Goal: Task Accomplishment & Management: Manage account settings

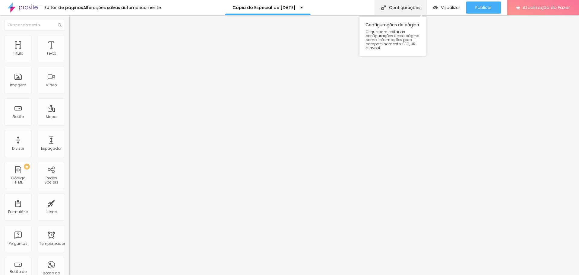
click at [405, 9] on font "Configurações" at bounding box center [404, 8] width 31 height 6
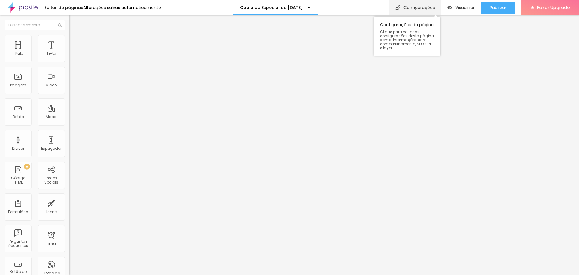
drag, startPoint x: 309, startPoint y: 71, endPoint x: 206, endPoint y: 65, distance: 102.8
drag, startPoint x: 254, startPoint y: 69, endPoint x: 204, endPoint y: 68, distance: 49.8
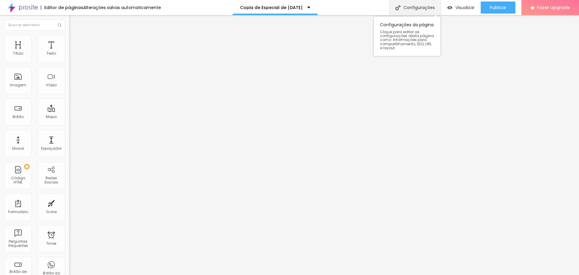
drag, startPoint x: 256, startPoint y: 69, endPoint x: 228, endPoint y: 66, distance: 27.9
type input "Especial de natal 2025"
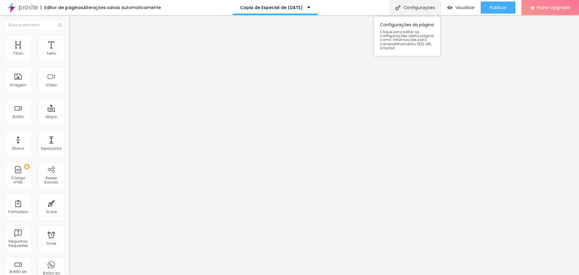
drag, startPoint x: 257, startPoint y: 100, endPoint x: 104, endPoint y: 103, distance: 152.1
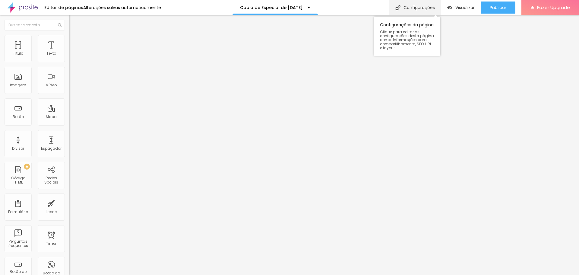
type input "/especialdenatal-2025"
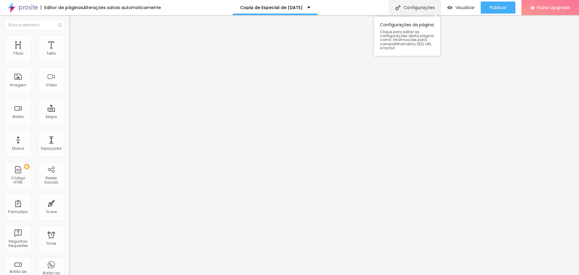
click at [69, 60] on div "Mostrar contador de" at bounding box center [103, 59] width 69 height 4
click at [73, 57] on input "24 de dezembro de 2024 às 00:00" at bounding box center [87, 54] width 28 height 6
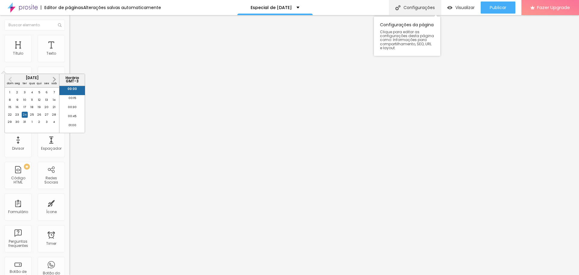
click at [56, 80] on button "Next Month" at bounding box center [54, 80] width 10 height 10
click at [54, 79] on span "Next Month" at bounding box center [54, 79] width 0 height 7
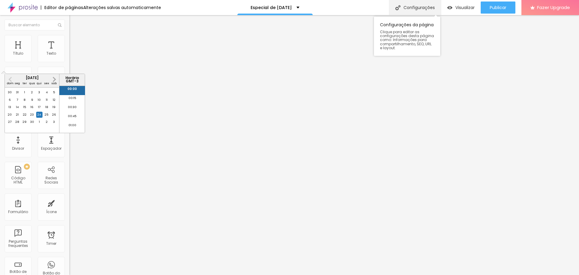
click at [54, 79] on span "Next Month" at bounding box center [54, 79] width 0 height 7
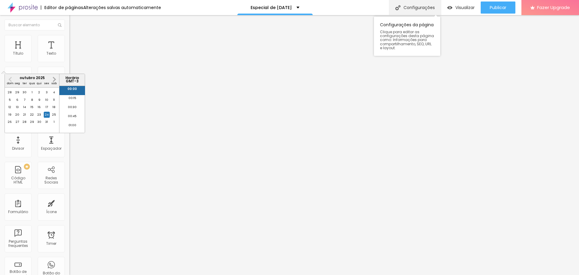
click at [54, 79] on span "Next Month" at bounding box center [54, 79] width 0 height 7
click at [32, 118] on div "24" at bounding box center [32, 115] width 6 height 6
type input "24 de dezembro de 2025 às 00:00"
click at [69, 236] on div "Editar Timer Conteúdo Estilo Avançado Data e horário 24 de dezembro de 2025 às …" at bounding box center [103, 145] width 69 height 260
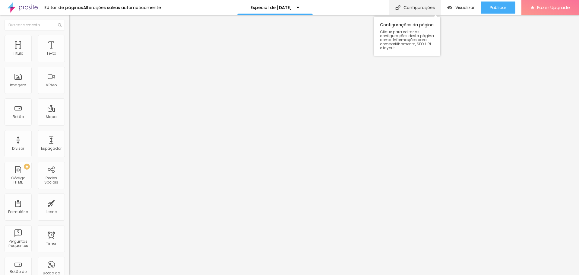
click at [69, 70] on div at bounding box center [103, 70] width 69 height 0
click at [69, 73] on img at bounding box center [70, 71] width 3 height 3
